Goal: Navigation & Orientation: Find specific page/section

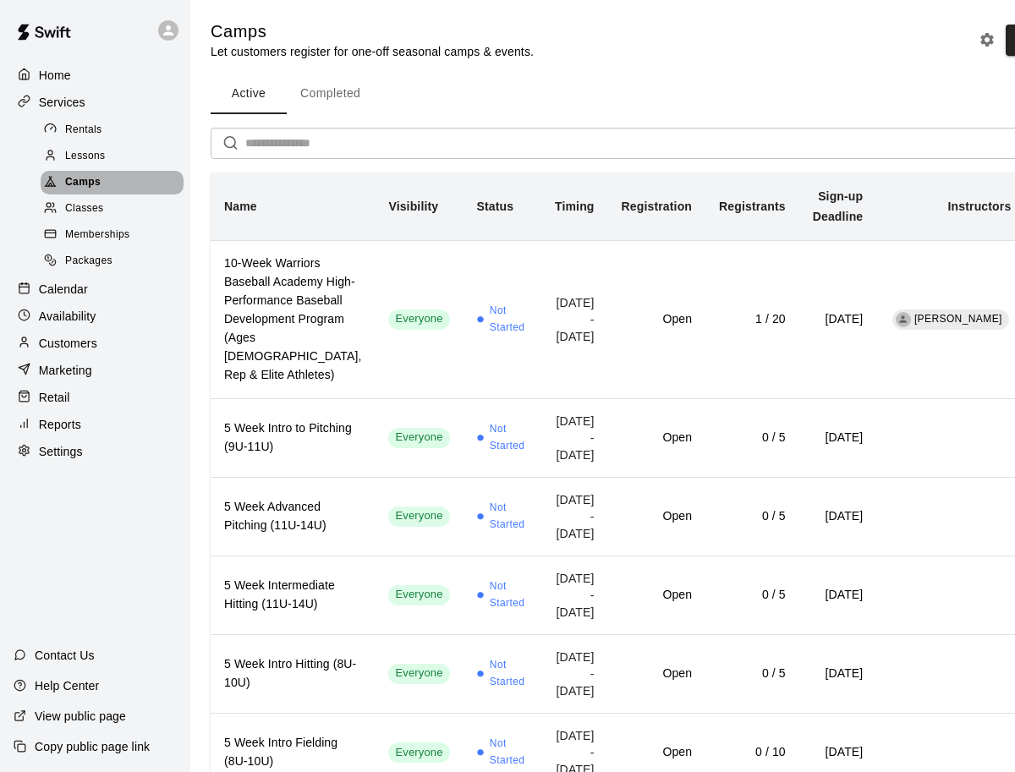
click at [91, 182] on span "Camps" at bounding box center [83, 182] width 36 height 17
click at [91, 199] on div "Classes" at bounding box center [112, 209] width 143 height 24
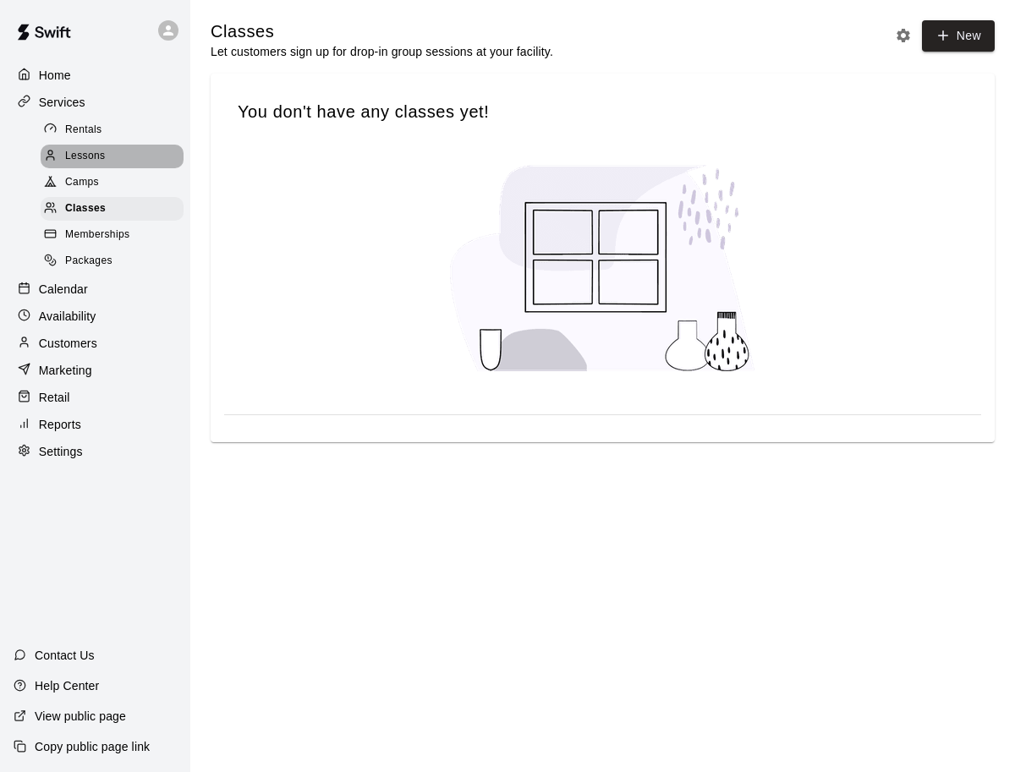
click at [91, 162] on span "Lessons" at bounding box center [85, 156] width 41 height 17
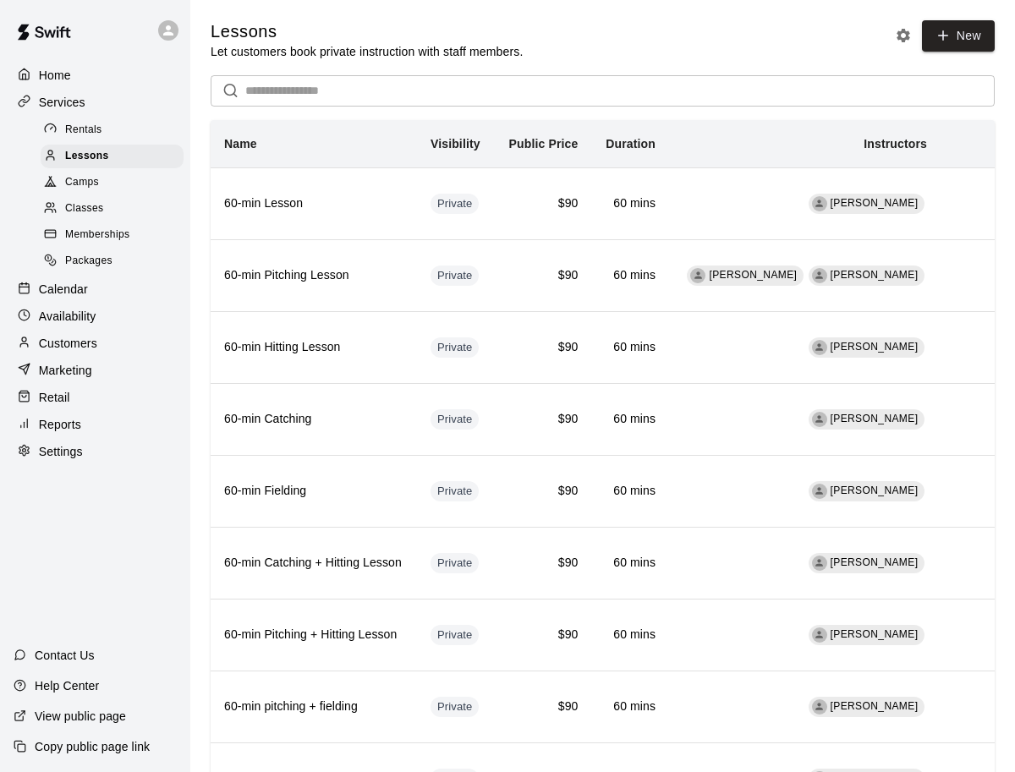
click at [90, 183] on span "Camps" at bounding box center [82, 182] width 34 height 17
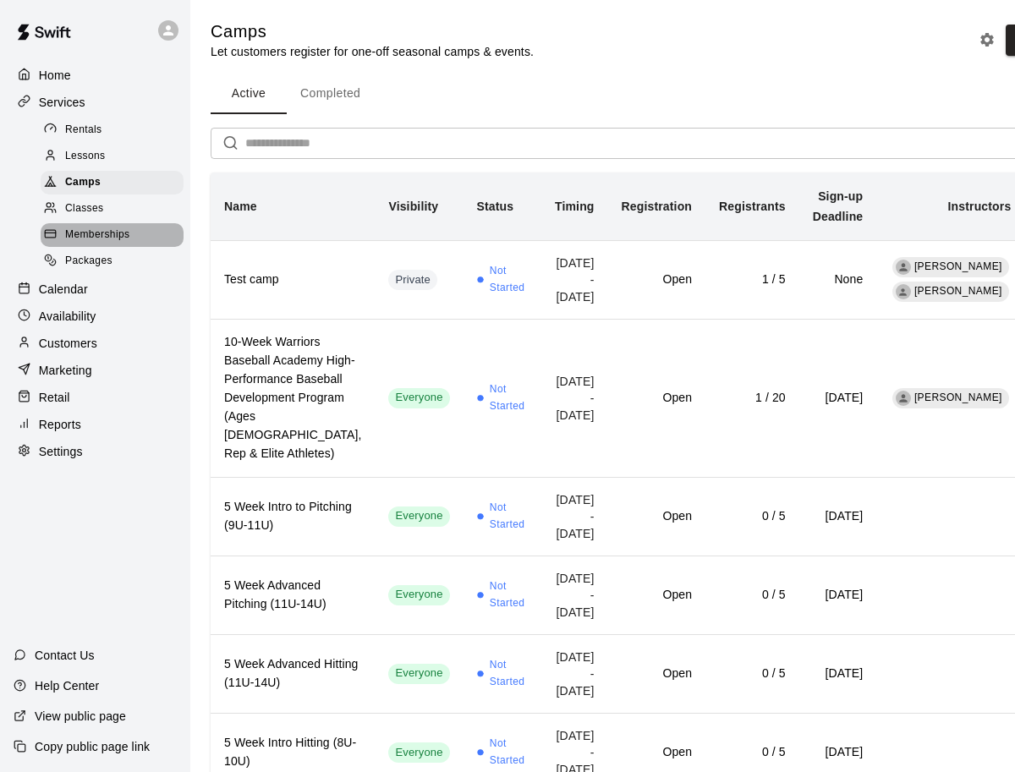
click at [90, 225] on div "Memberships" at bounding box center [112, 235] width 143 height 24
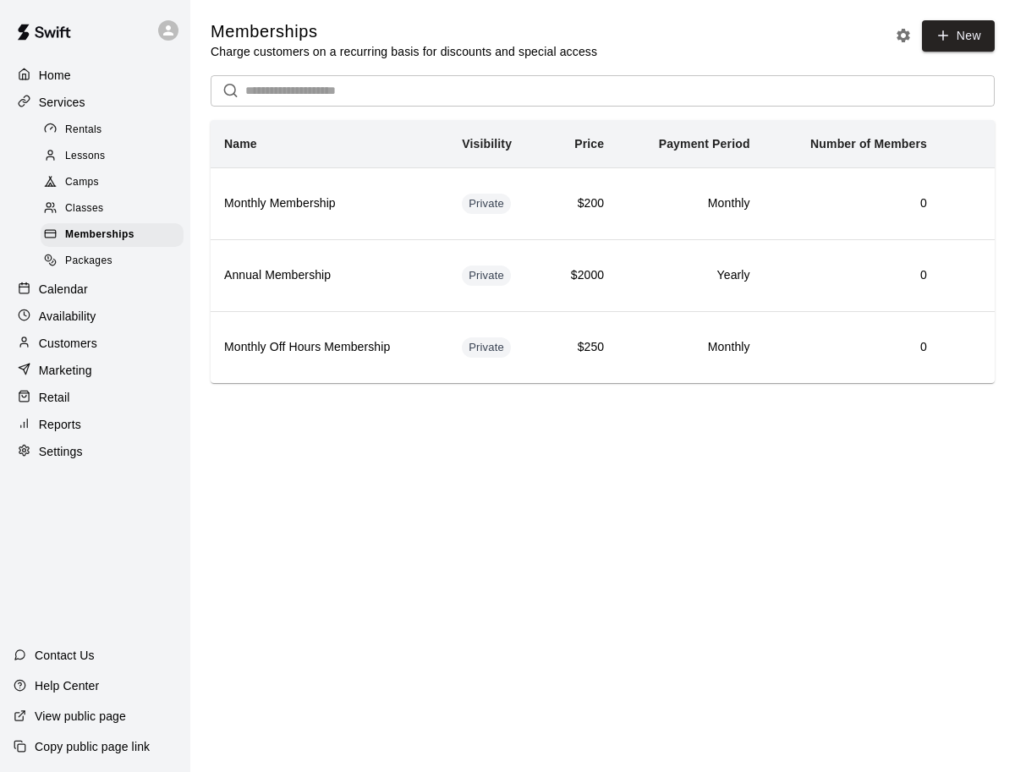
click at [92, 204] on span "Classes" at bounding box center [84, 208] width 38 height 17
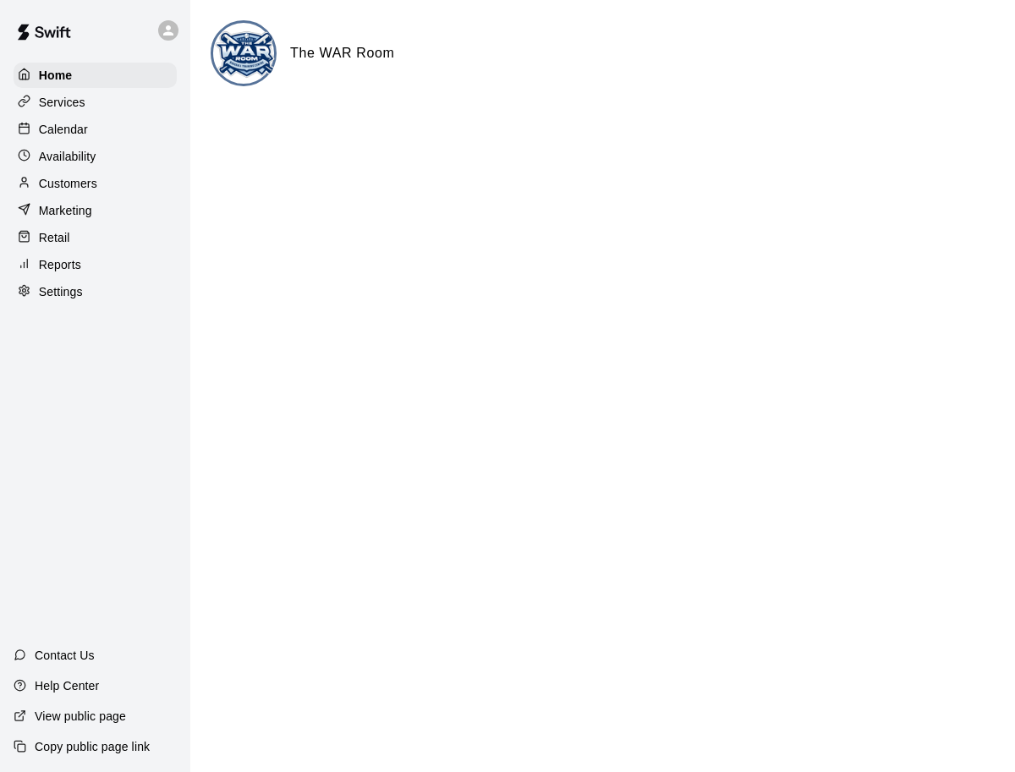
click at [134, 111] on div "Services" at bounding box center [95, 102] width 163 height 25
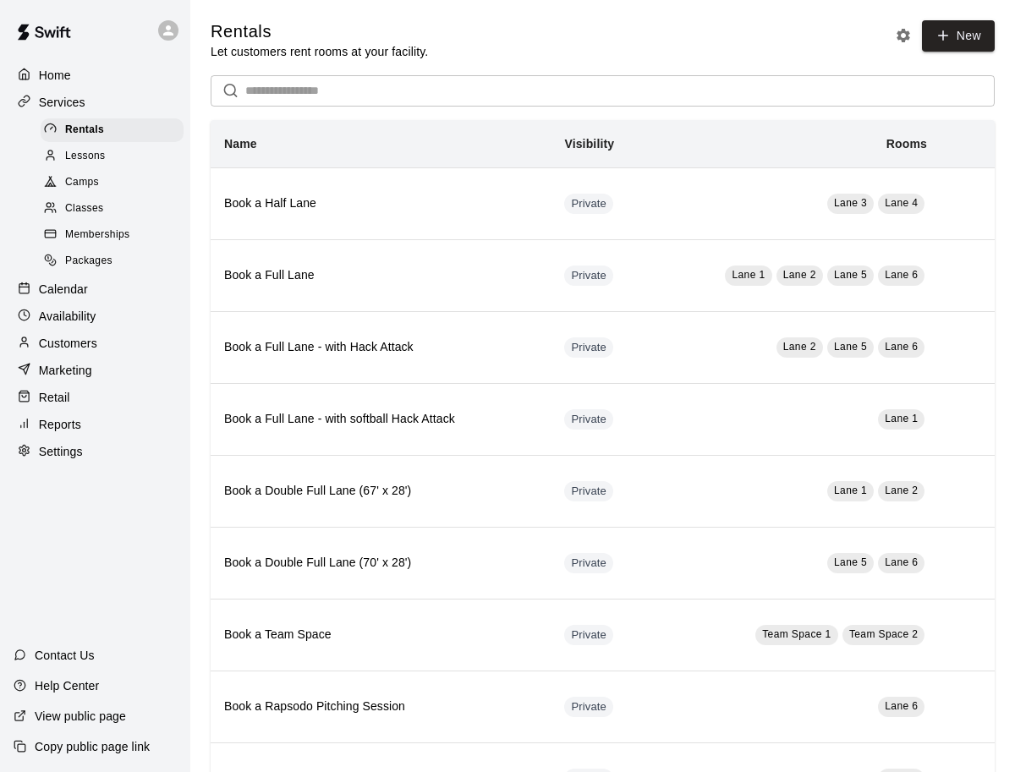
click at [120, 202] on div "Classes" at bounding box center [112, 209] width 143 height 24
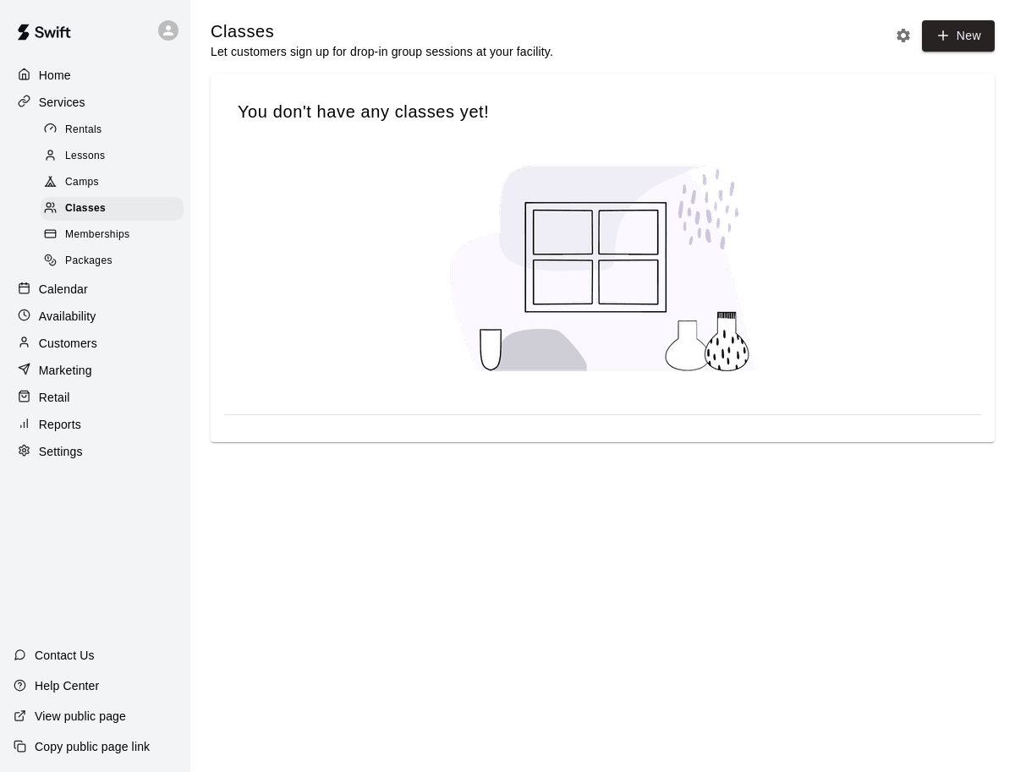
click at [115, 238] on span "Memberships" at bounding box center [97, 235] width 64 height 17
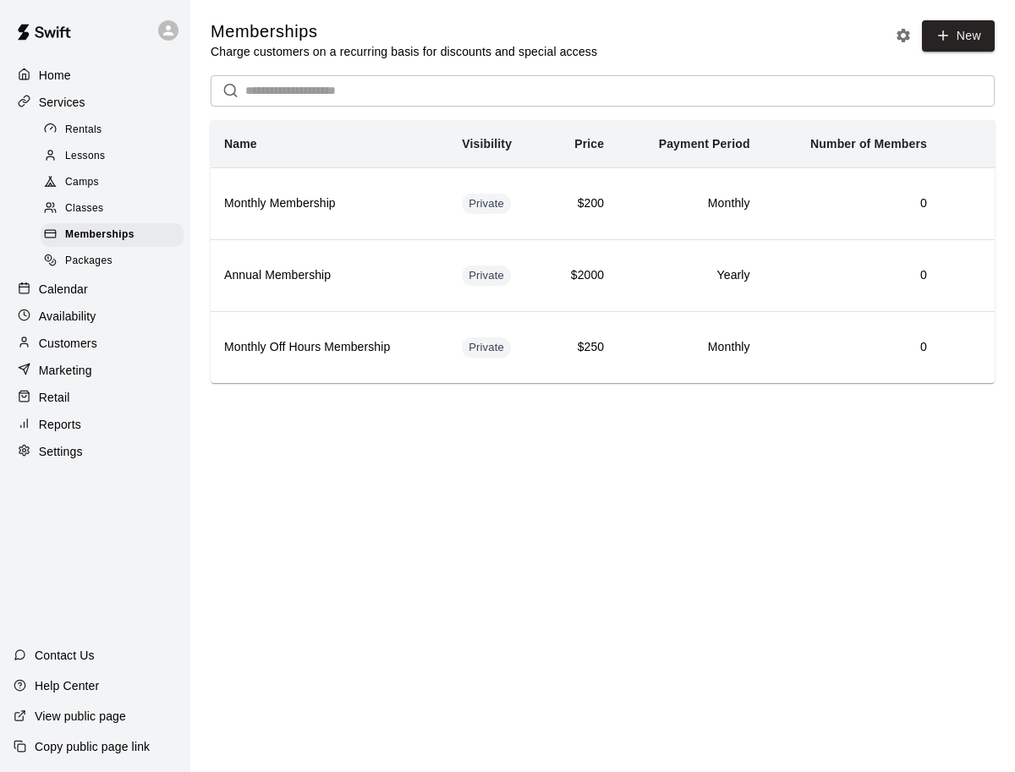
click at [112, 258] on div "Packages" at bounding box center [112, 261] width 143 height 24
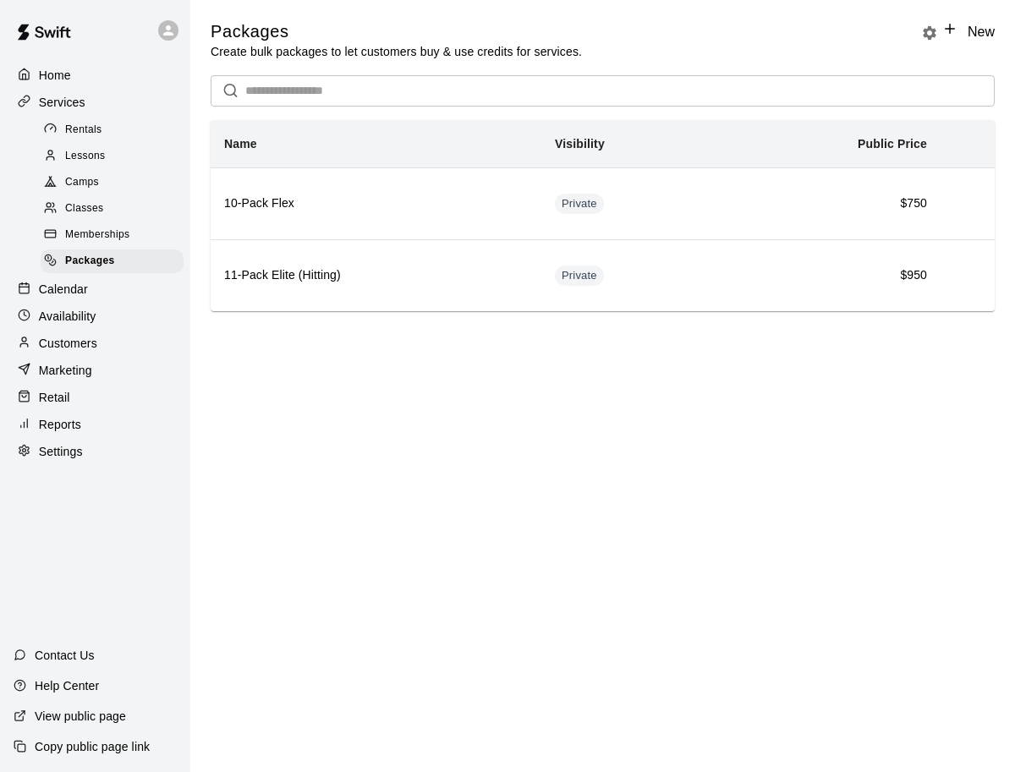
click at [113, 218] on div "Classes" at bounding box center [112, 209] width 143 height 24
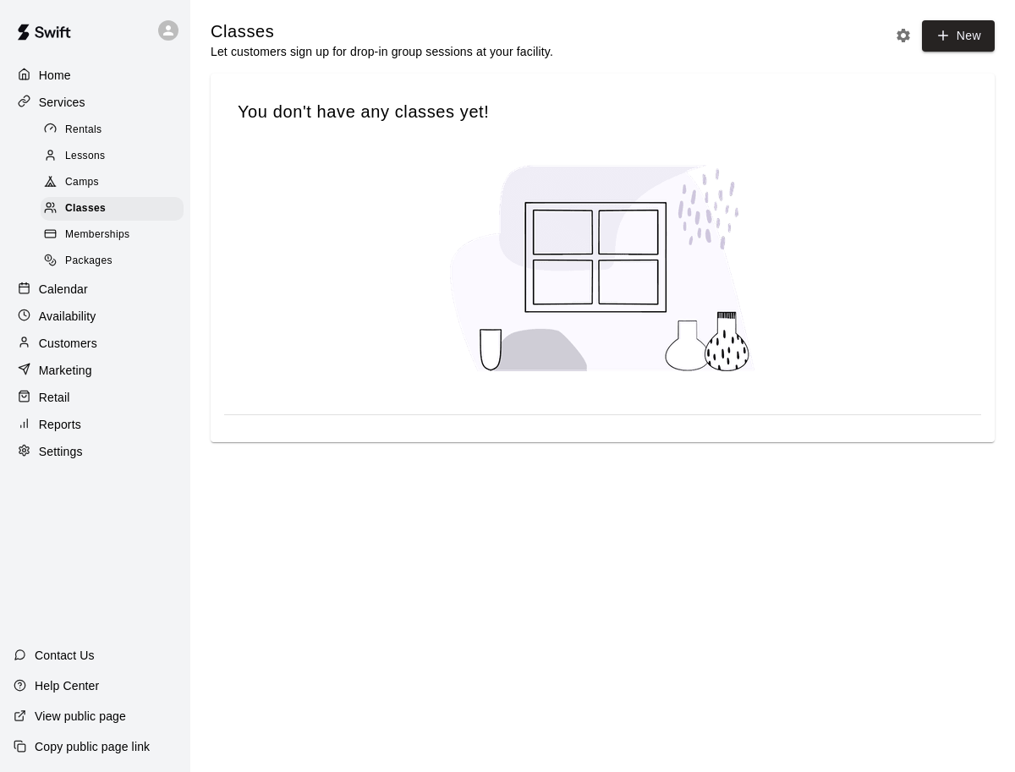
click at [118, 175] on div "Camps" at bounding box center [112, 183] width 143 height 24
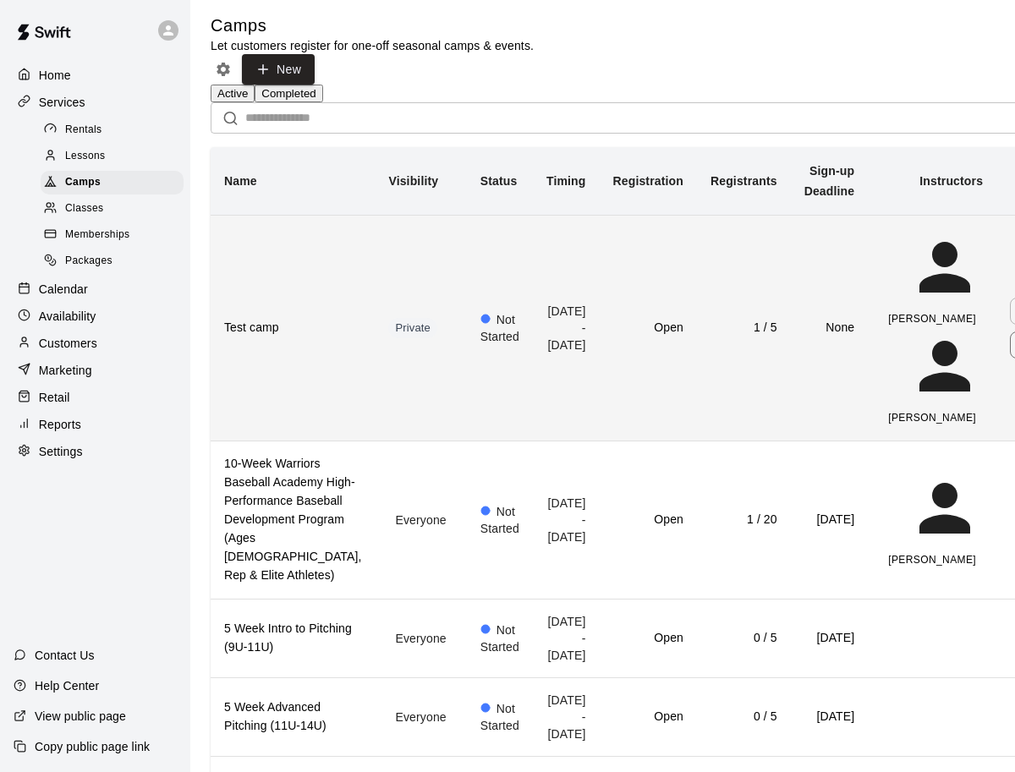
scroll to position [0, 4]
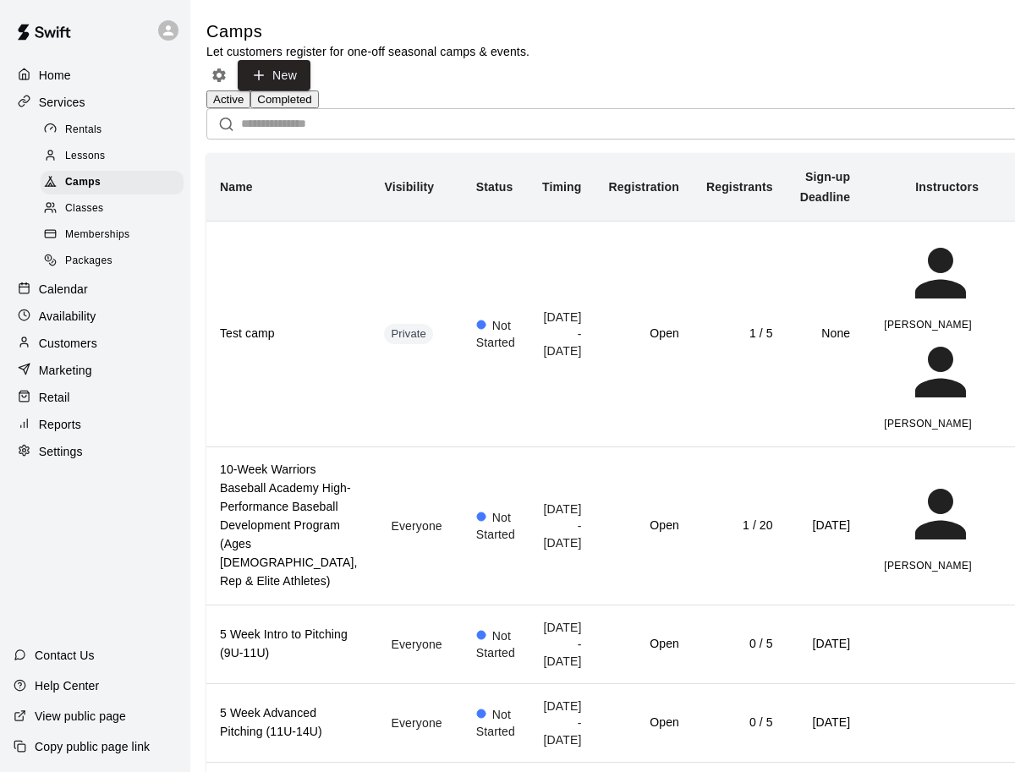
click at [318, 92] on button "Completed" at bounding box center [284, 99] width 68 height 18
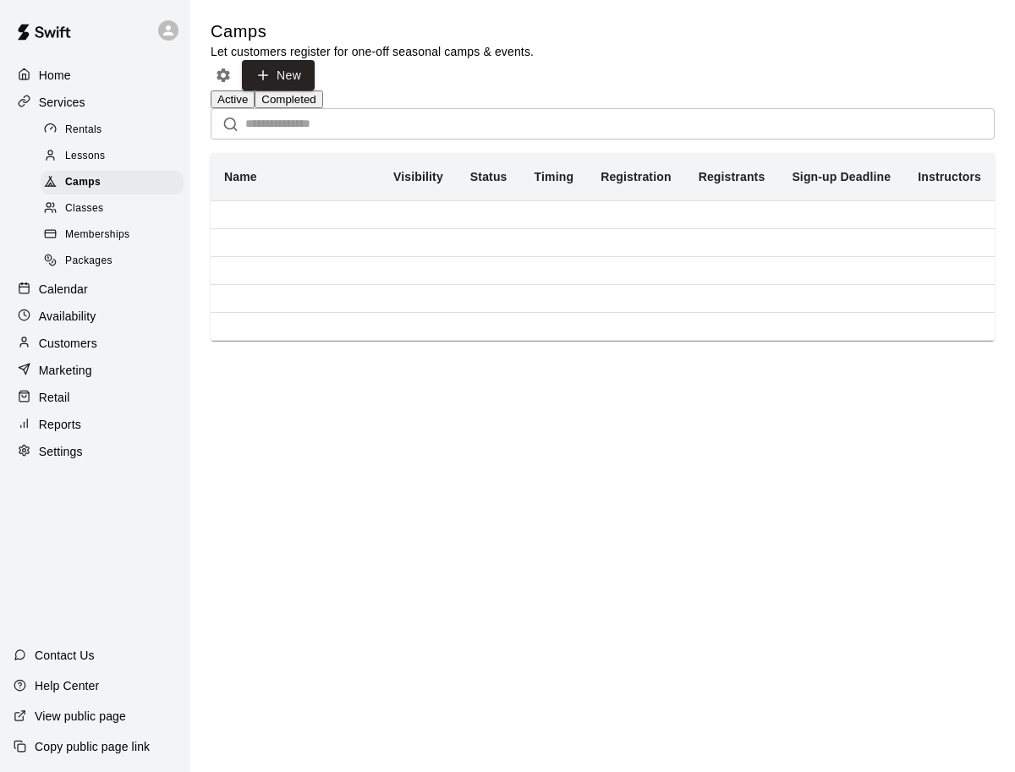
scroll to position [0, 0]
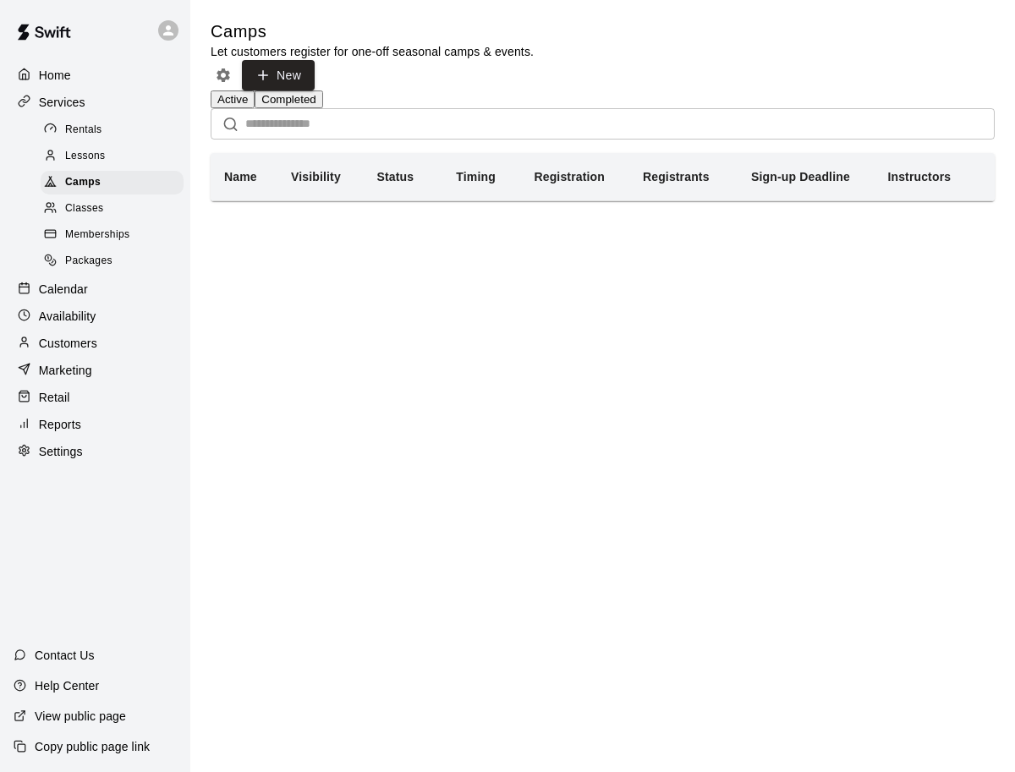
click at [255, 92] on button "Active" at bounding box center [233, 99] width 44 height 18
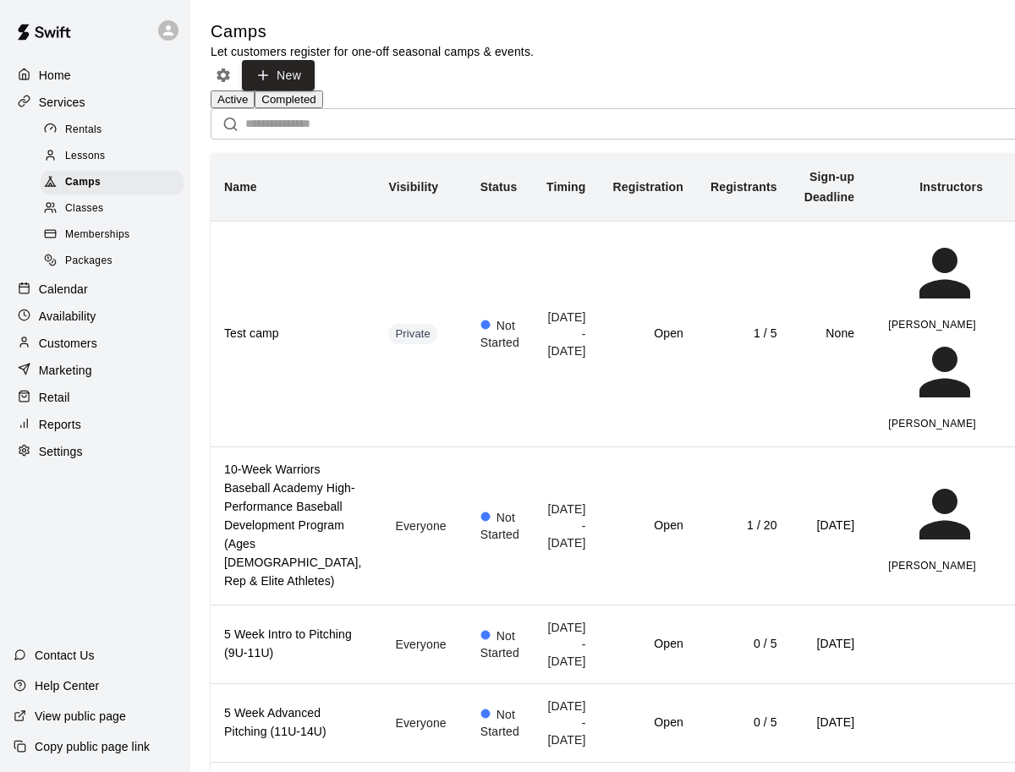
click at [322, 90] on button "Completed" at bounding box center [289, 99] width 68 height 18
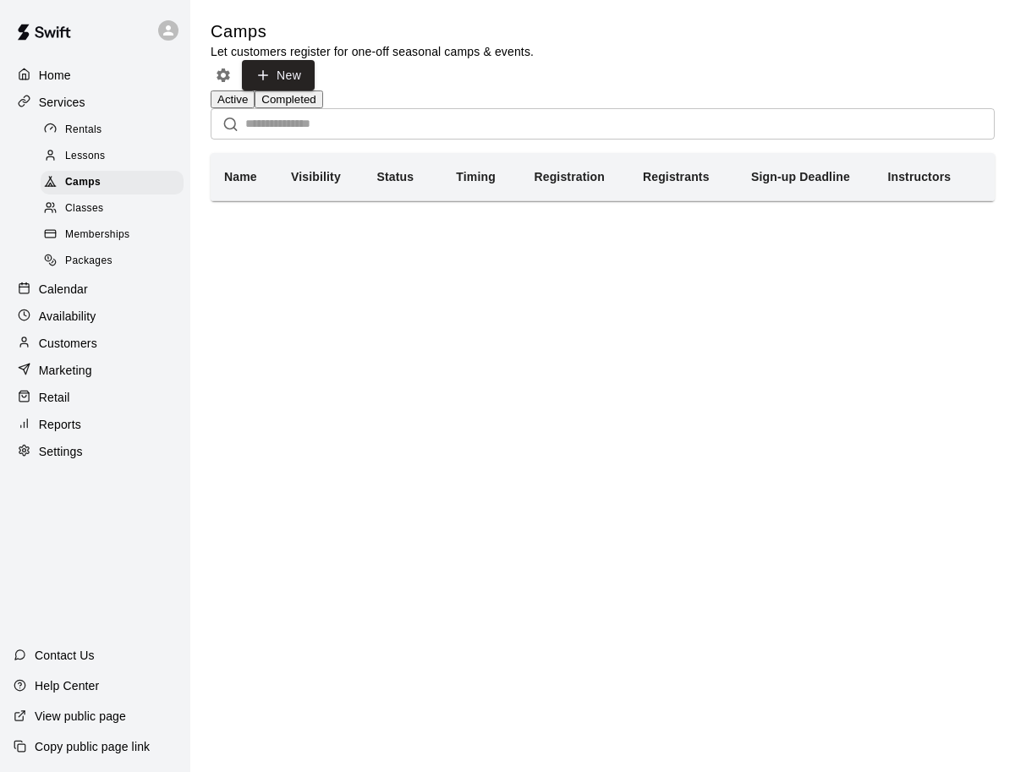
click at [255, 96] on button "Active" at bounding box center [233, 99] width 44 height 18
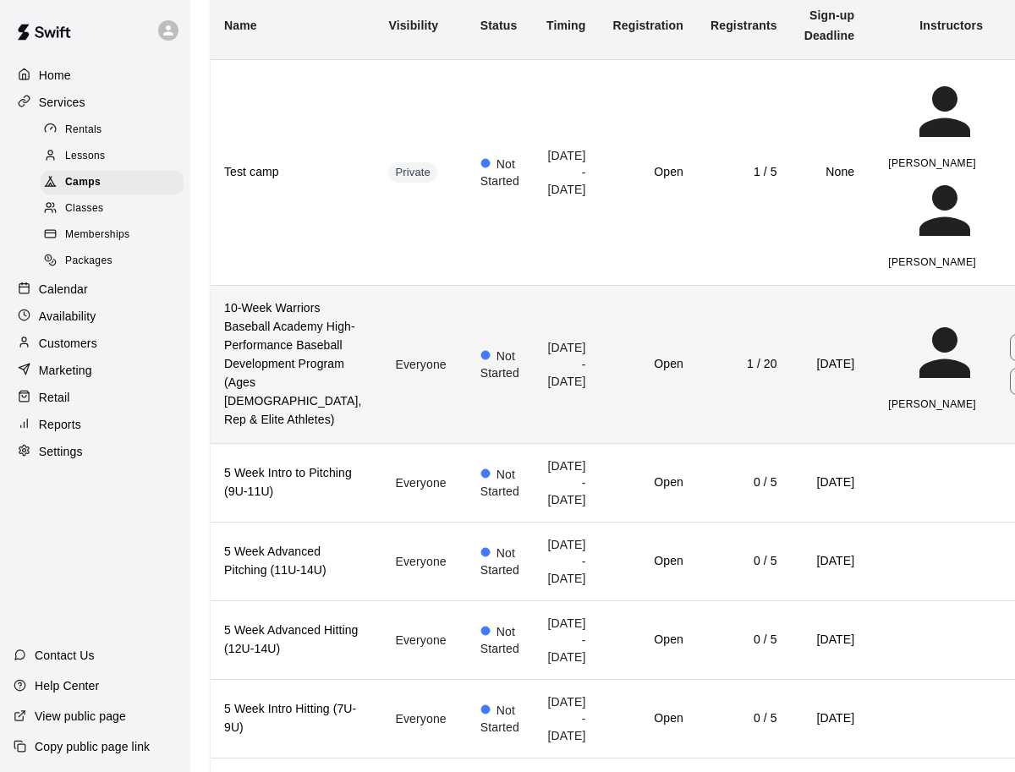
scroll to position [165, 0]
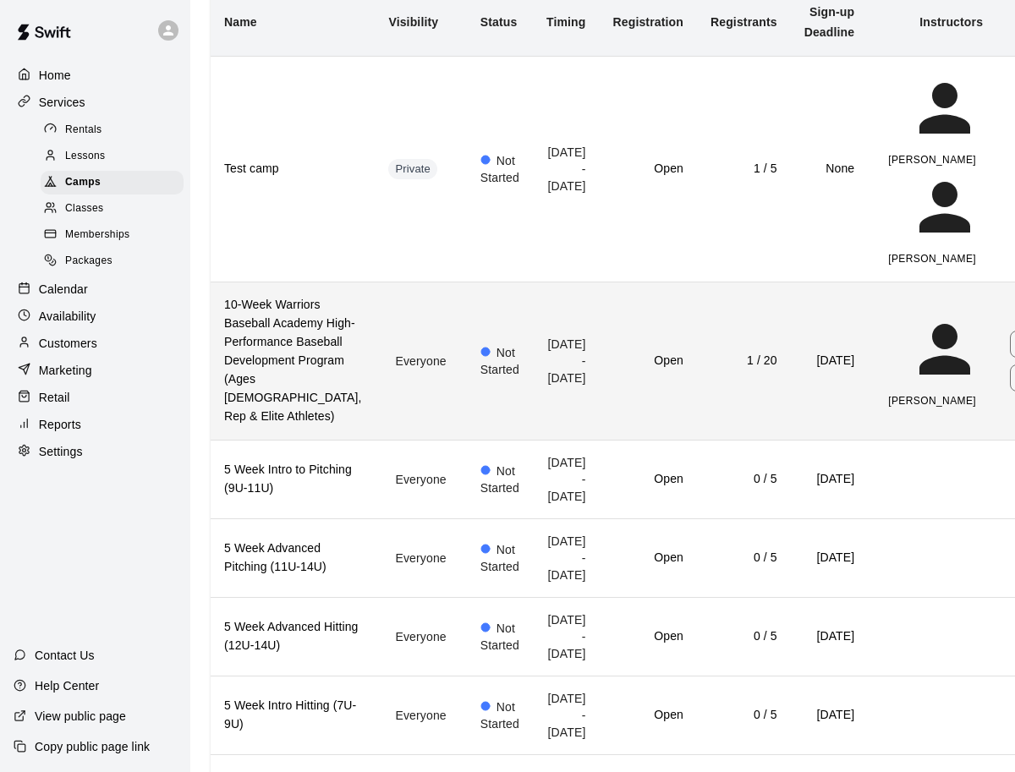
click at [697, 361] on td "1 / 20" at bounding box center [744, 361] width 94 height 158
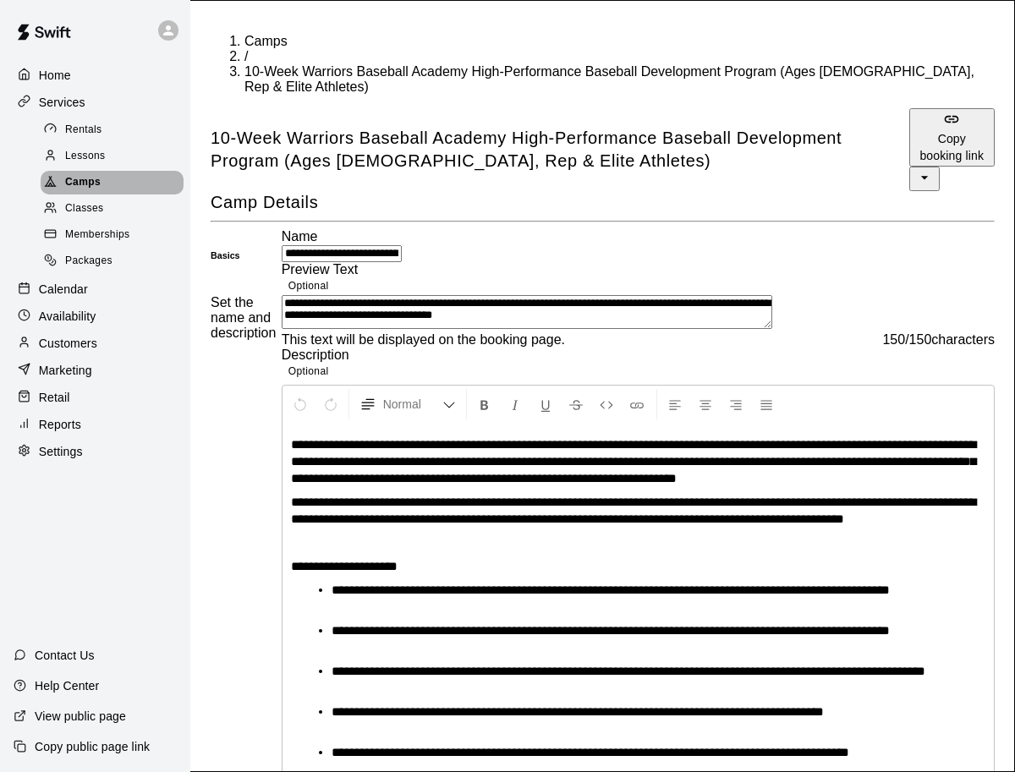
click at [76, 184] on span "Camps" at bounding box center [83, 182] width 36 height 17
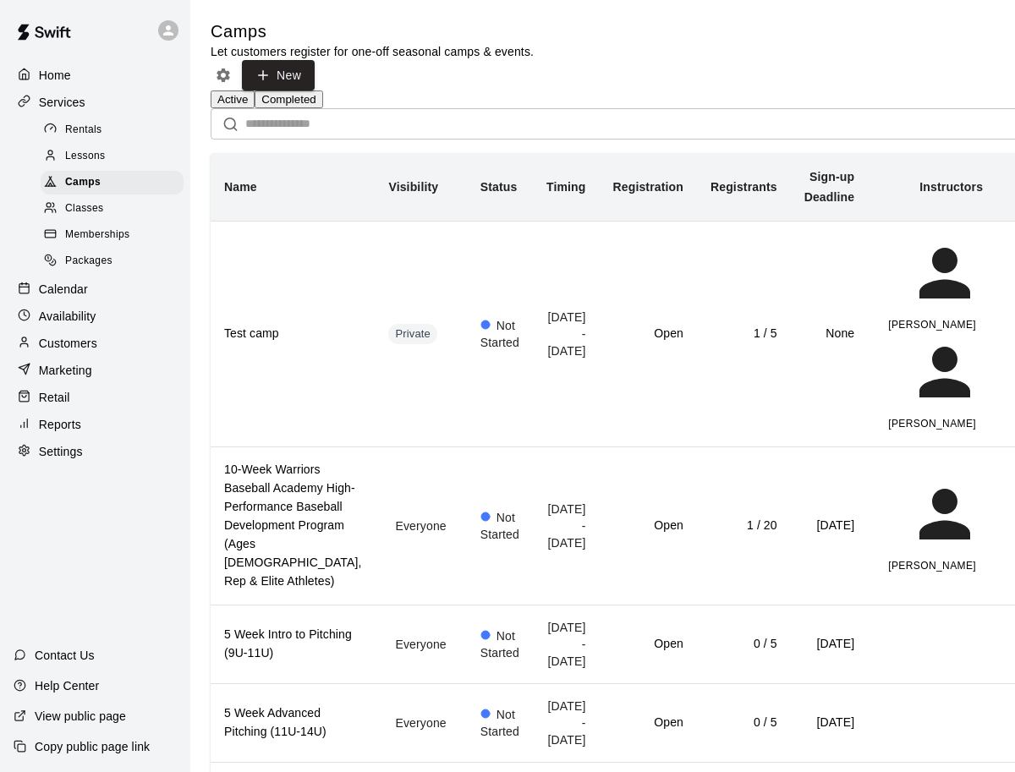
click at [322, 90] on button "Completed" at bounding box center [289, 99] width 68 height 18
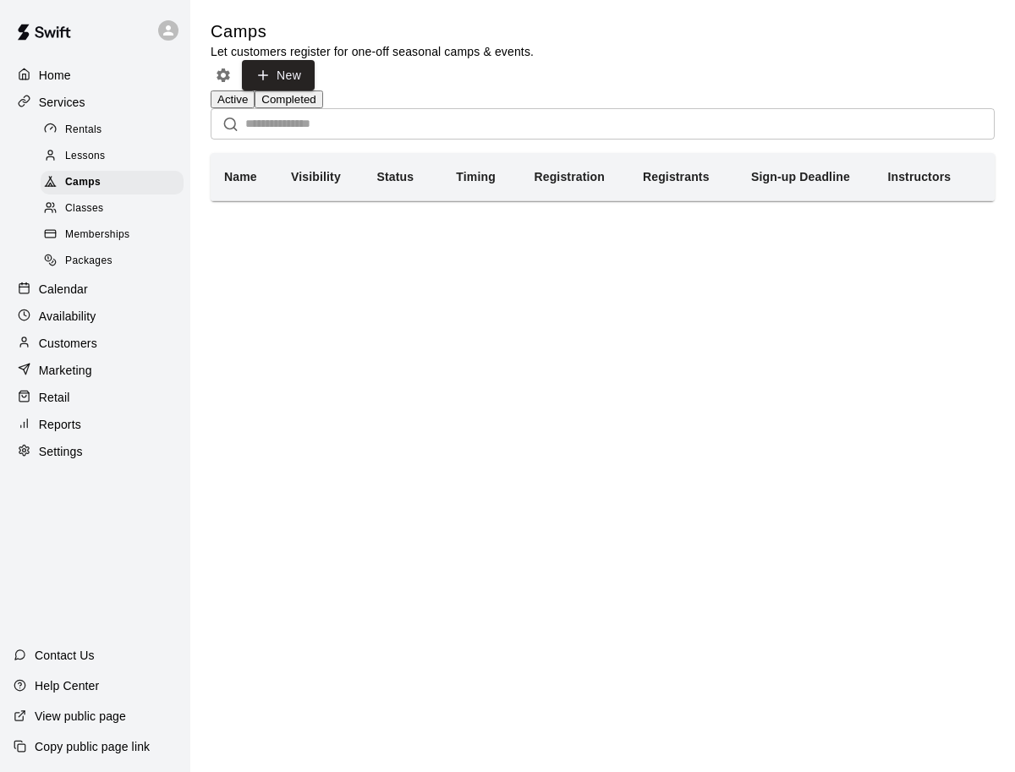
click at [255, 107] on button "Active" at bounding box center [233, 99] width 44 height 18
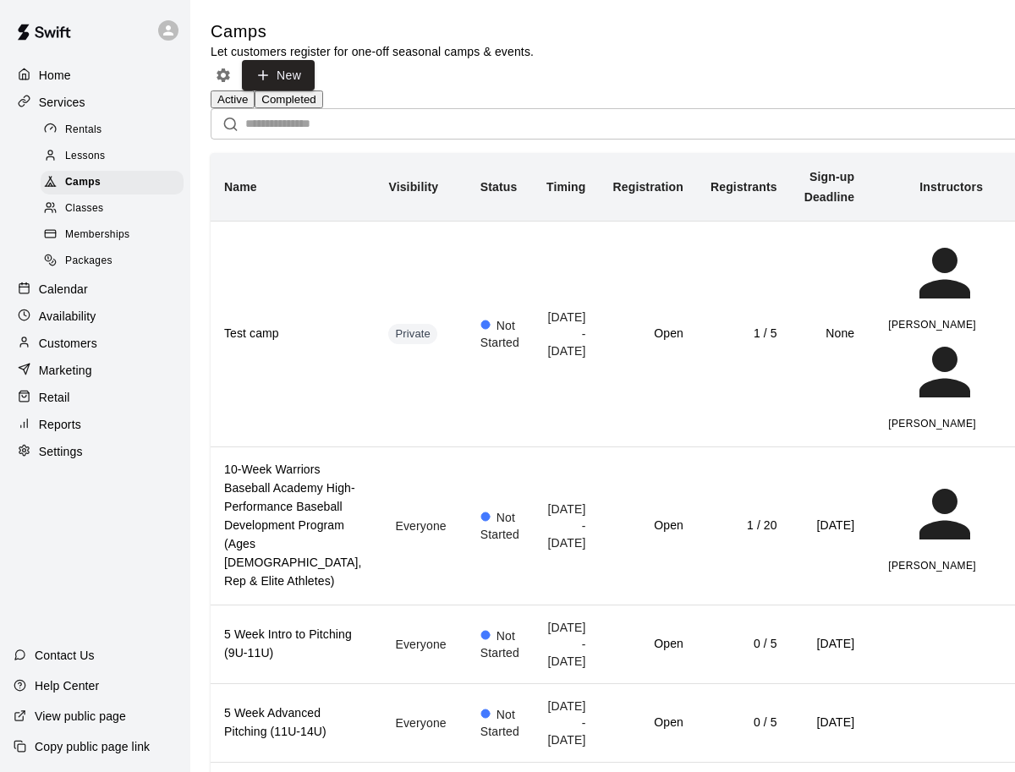
click at [120, 210] on div "Classes" at bounding box center [112, 209] width 143 height 24
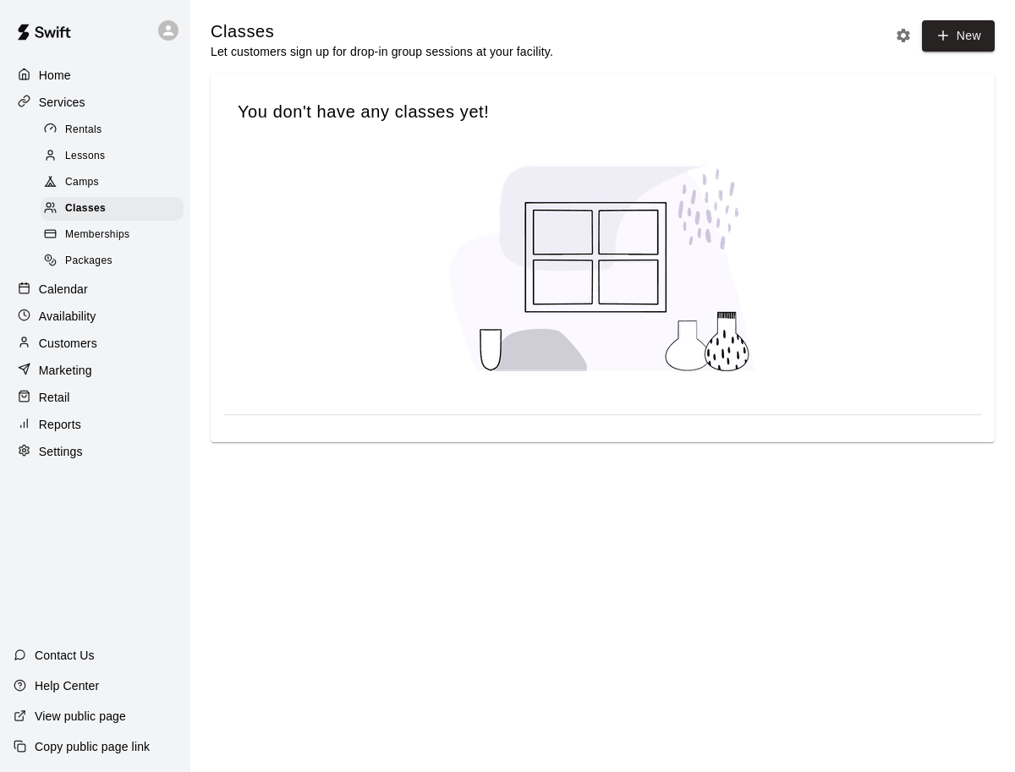
click at [107, 181] on div "Camps" at bounding box center [112, 183] width 143 height 24
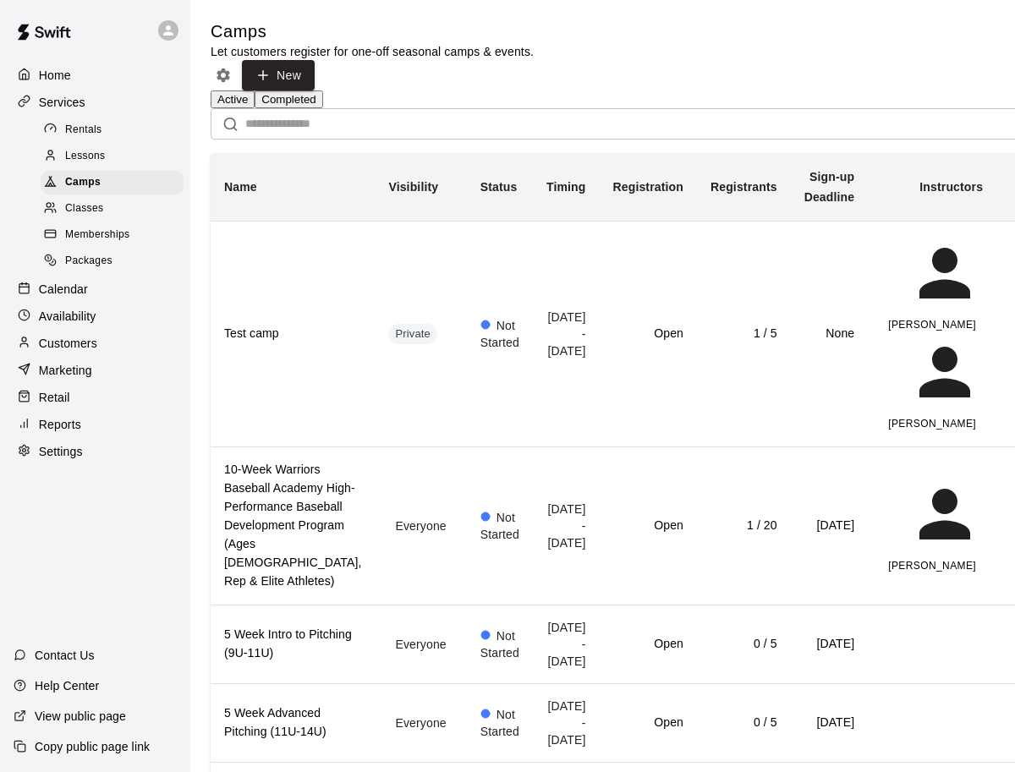
click at [101, 162] on span "Lessons" at bounding box center [85, 156] width 41 height 17
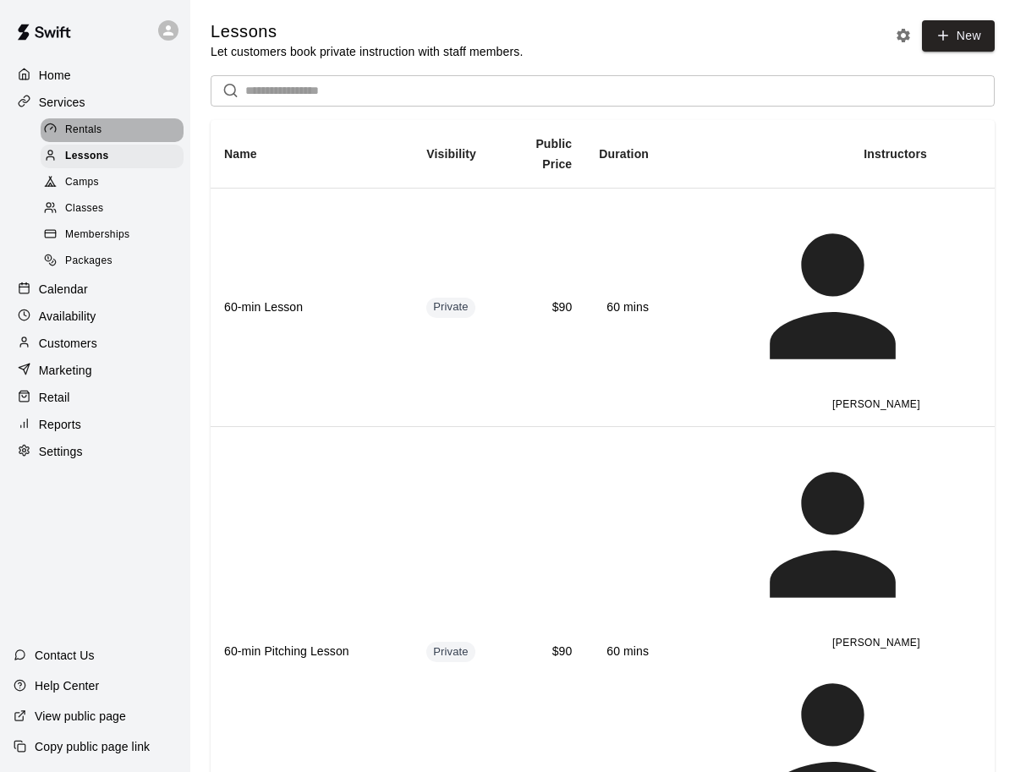
click at [114, 137] on div "Rentals" at bounding box center [112, 130] width 143 height 24
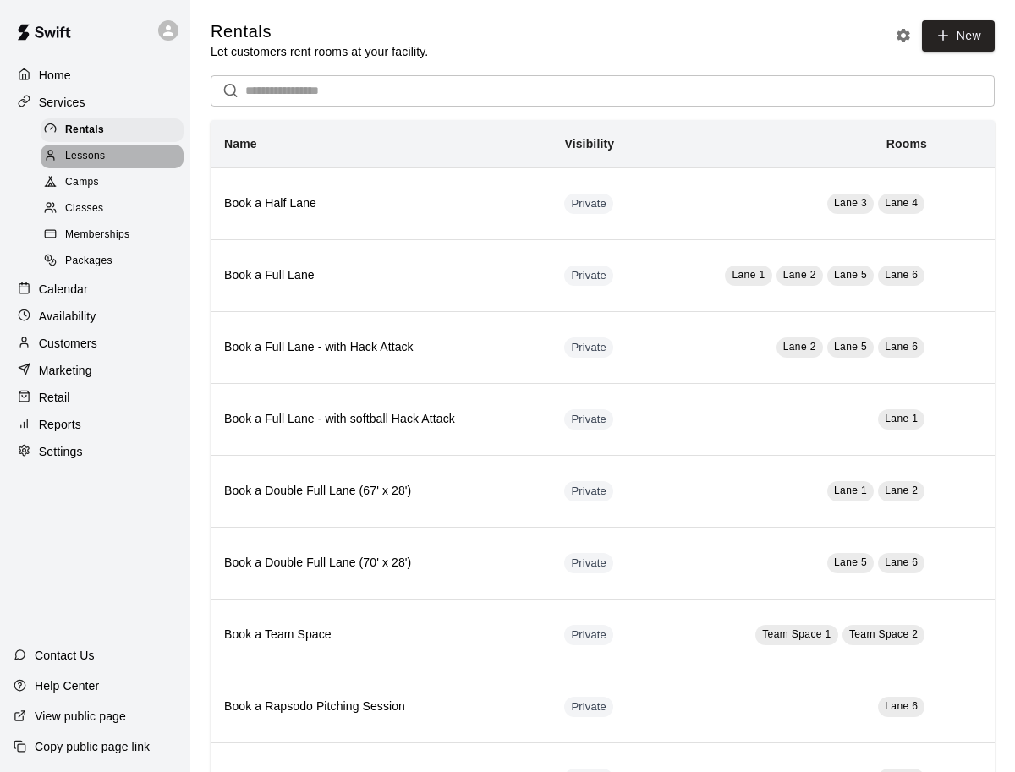
click at [103, 163] on span "Lessons" at bounding box center [85, 156] width 41 height 17
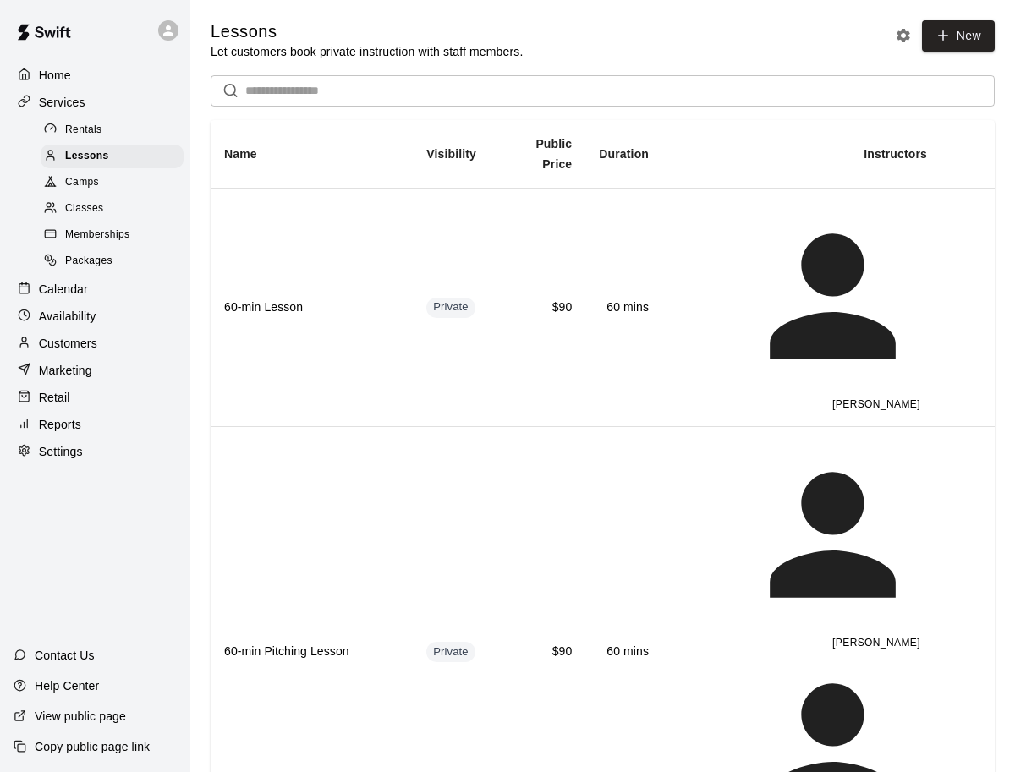
click at [103, 189] on div "Camps" at bounding box center [112, 183] width 143 height 24
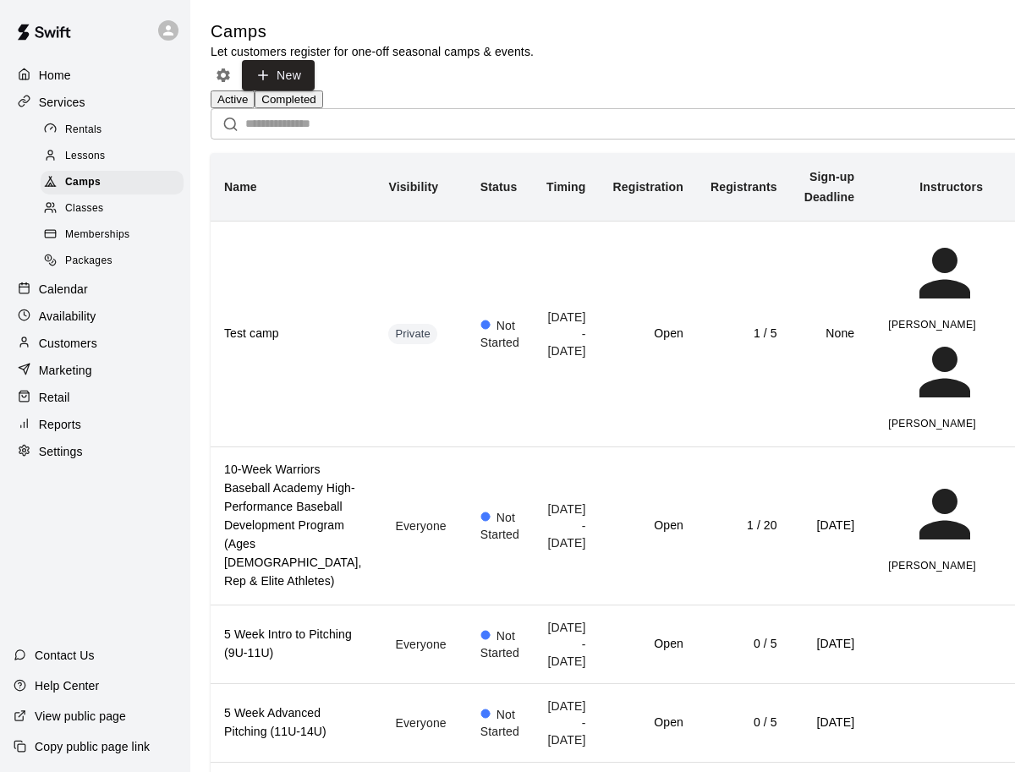
click at [165, 24] on icon at bounding box center [168, 30] width 15 height 15
